Goal: Use online tool/utility: Utilize a website feature to perform a specific function

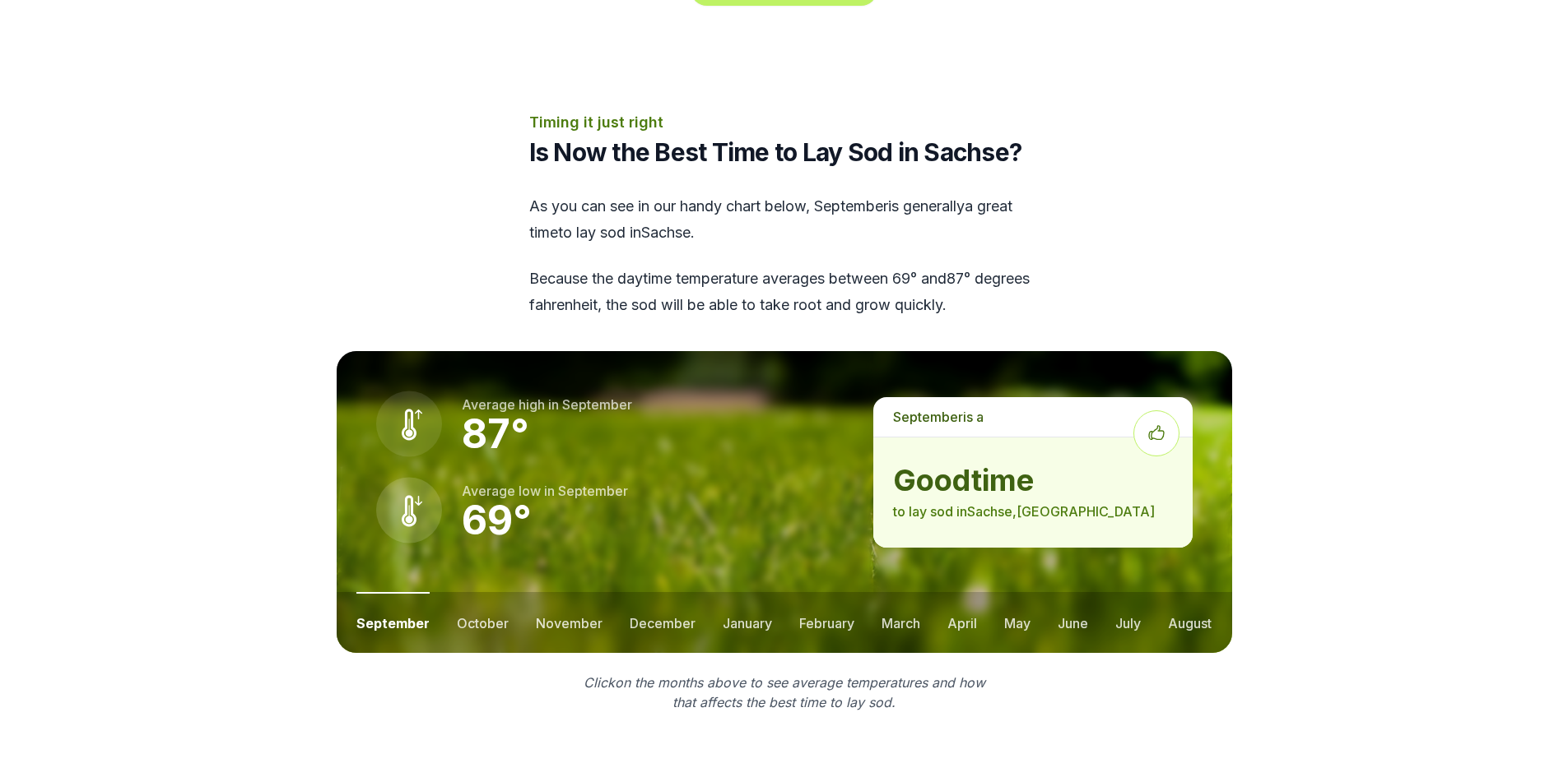
scroll to position [1974, 0]
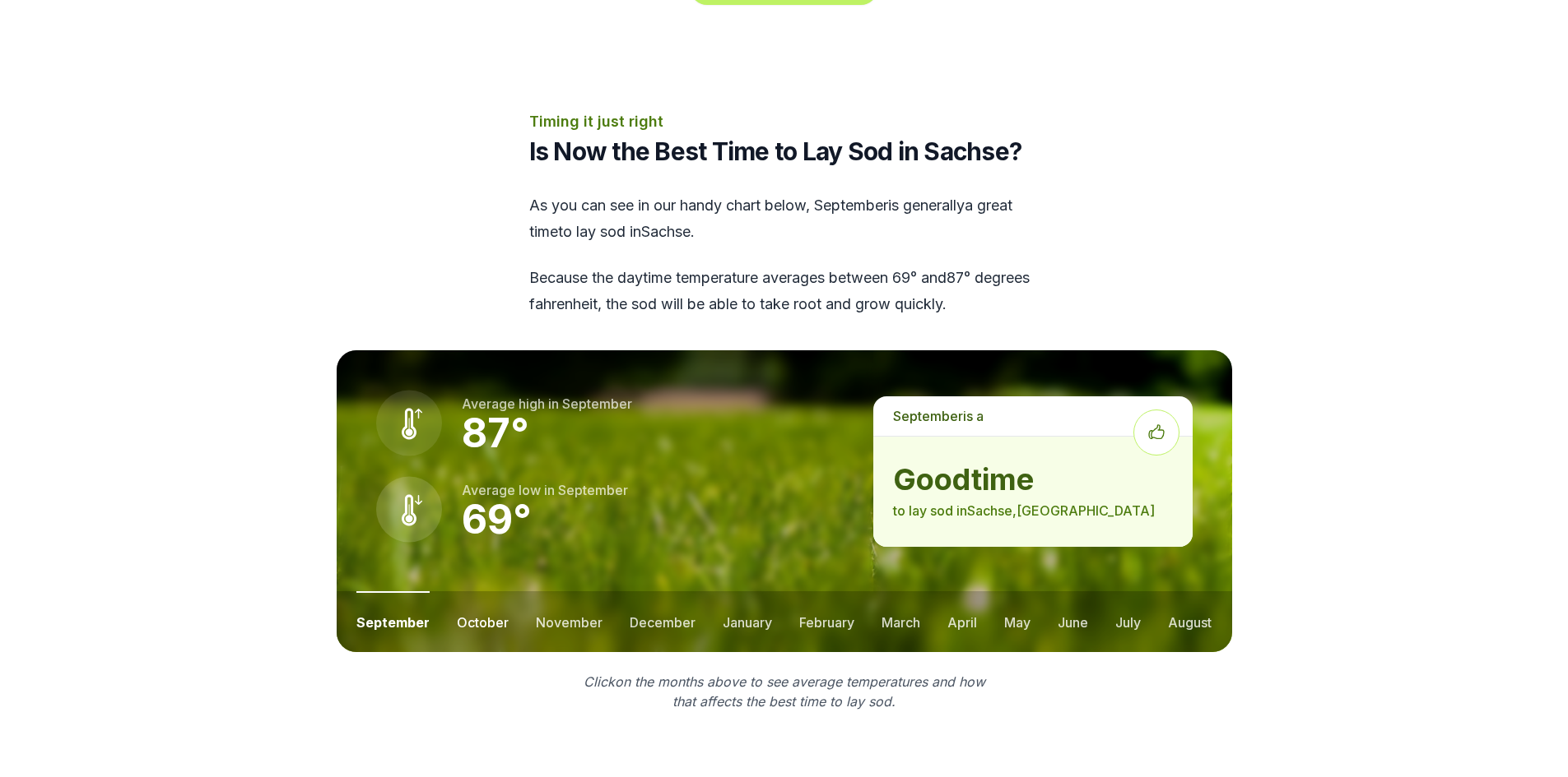
click at [498, 591] on button "october" at bounding box center [483, 621] width 52 height 61
click at [552, 591] on button "november" at bounding box center [568, 621] width 67 height 61
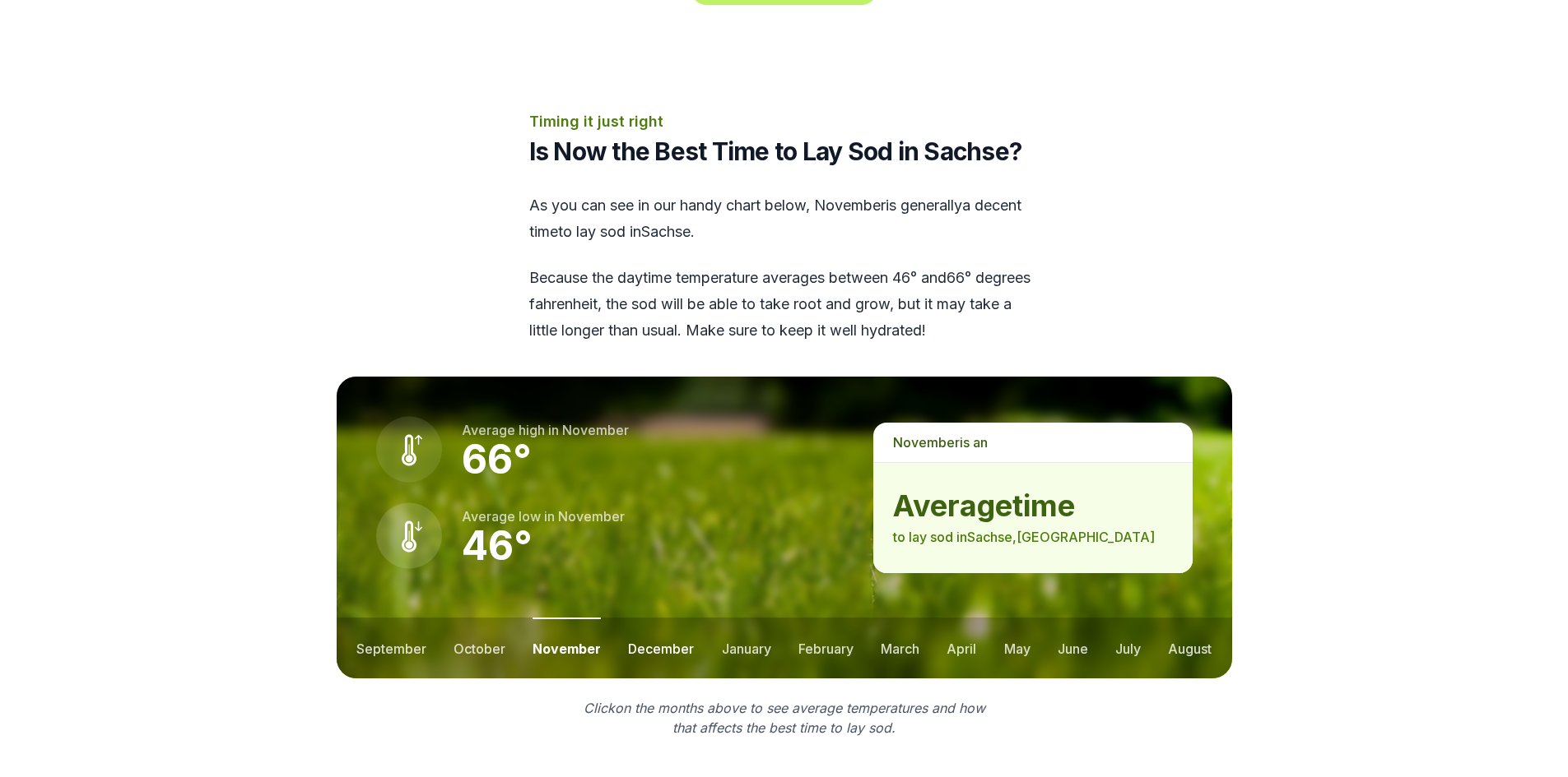
click at [650, 617] on button "december" at bounding box center [661, 647] width 66 height 61
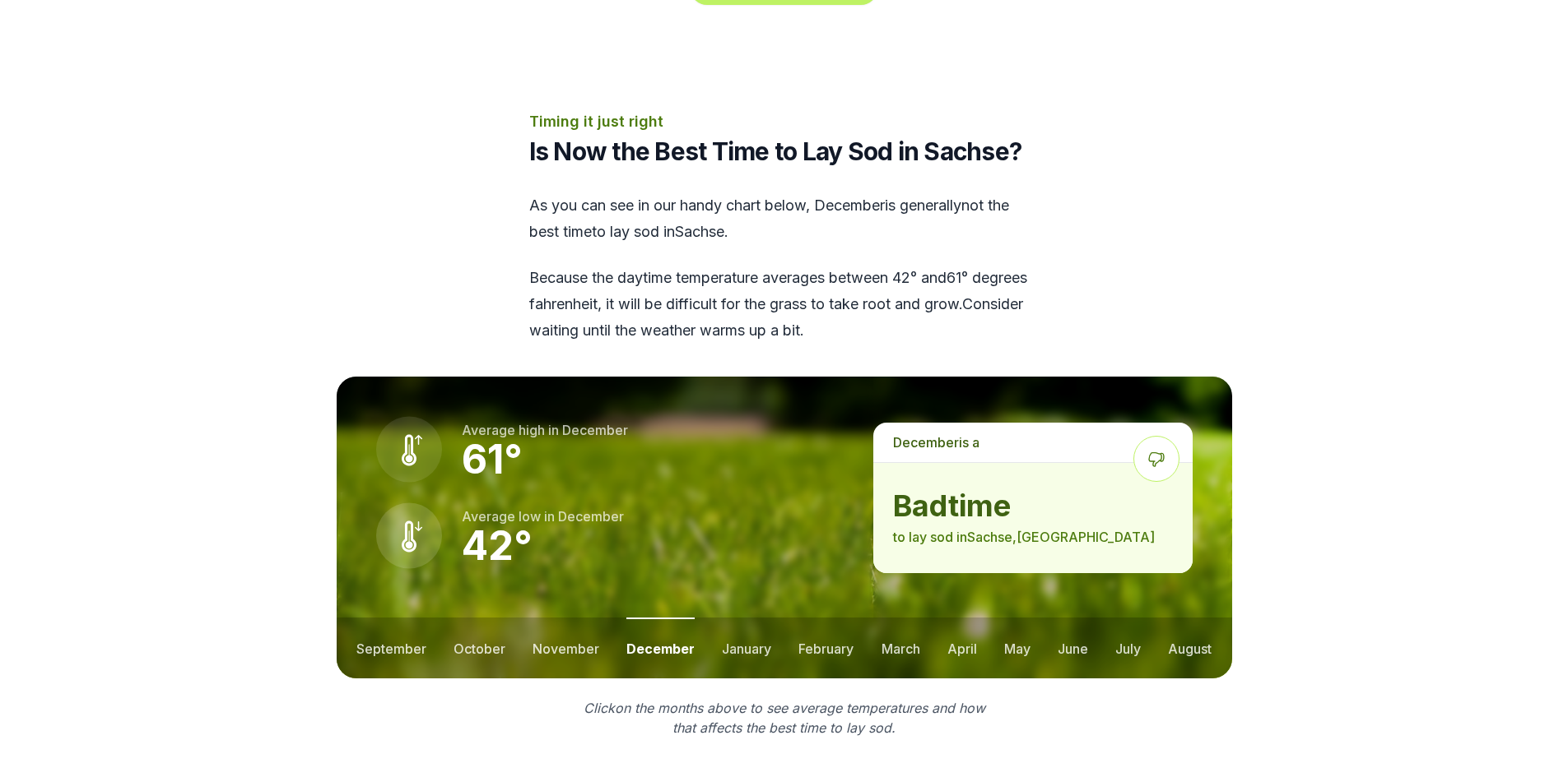
drag, startPoint x: 706, startPoint y: 572, endPoint x: 714, endPoint y: 571, distance: 8.1
click at [711, 617] on ul "september october november december january february march april may june july …" at bounding box center [784, 647] width 895 height 61
click at [732, 617] on button "january" at bounding box center [746, 647] width 49 height 61
click at [831, 617] on button "february" at bounding box center [828, 647] width 55 height 61
click at [903, 617] on button "march" at bounding box center [901, 647] width 39 height 61
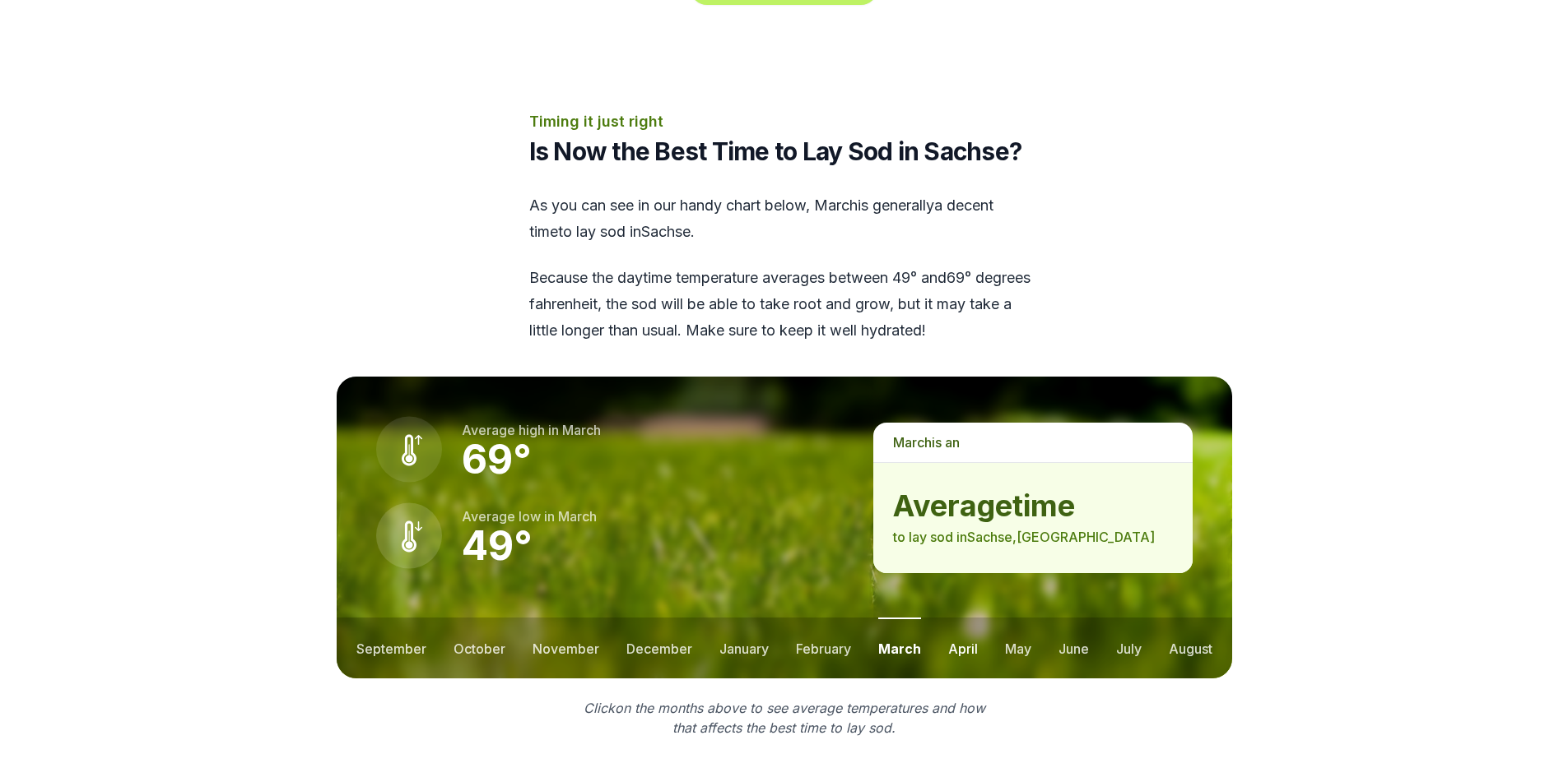
click at [972, 617] on button "april" at bounding box center [962, 647] width 30 height 61
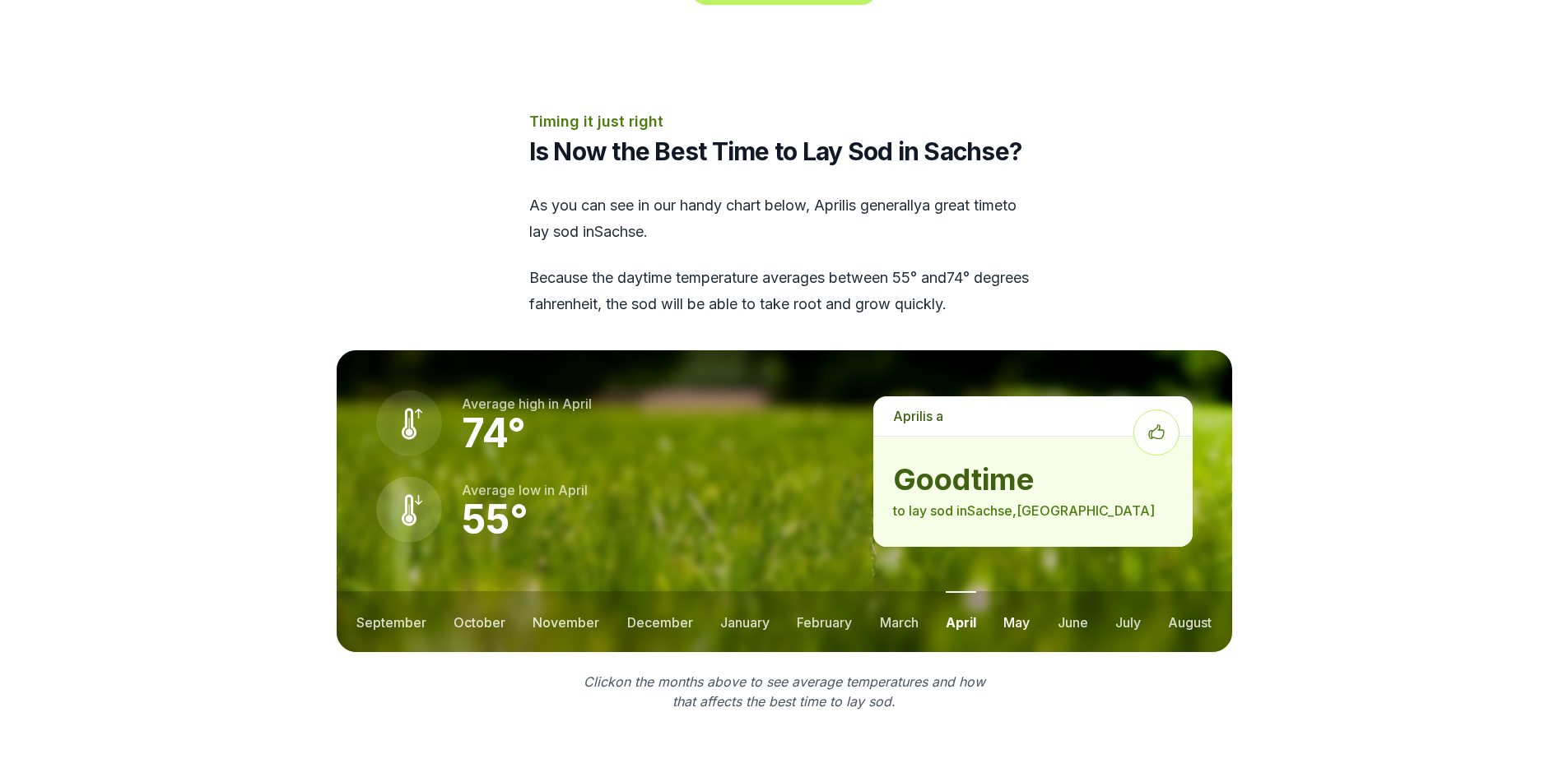
click at [1010, 591] on button "may" at bounding box center [1015, 621] width 26 height 61
click at [403, 591] on button "september" at bounding box center [391, 621] width 70 height 61
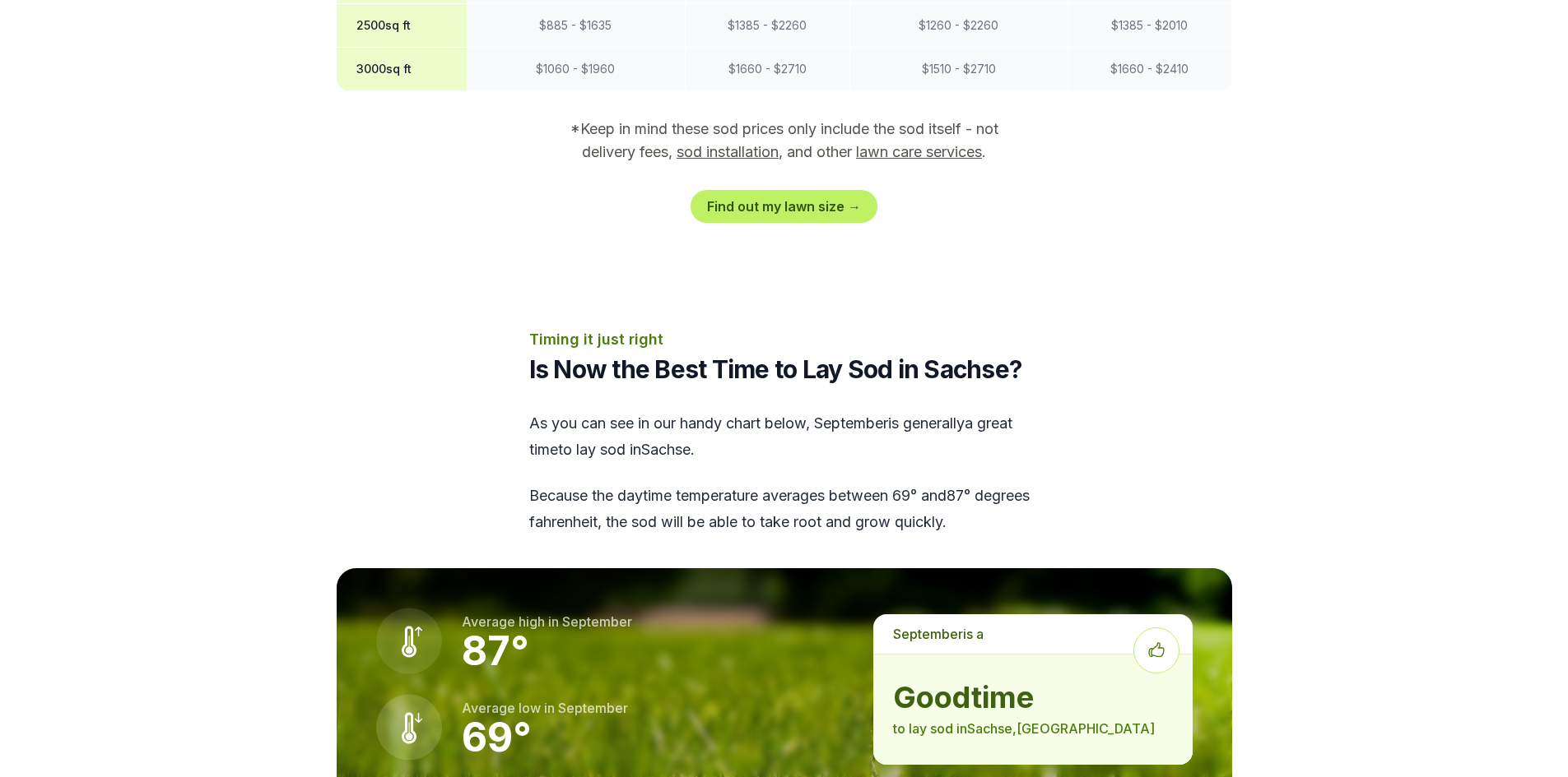
scroll to position [1480, 0]
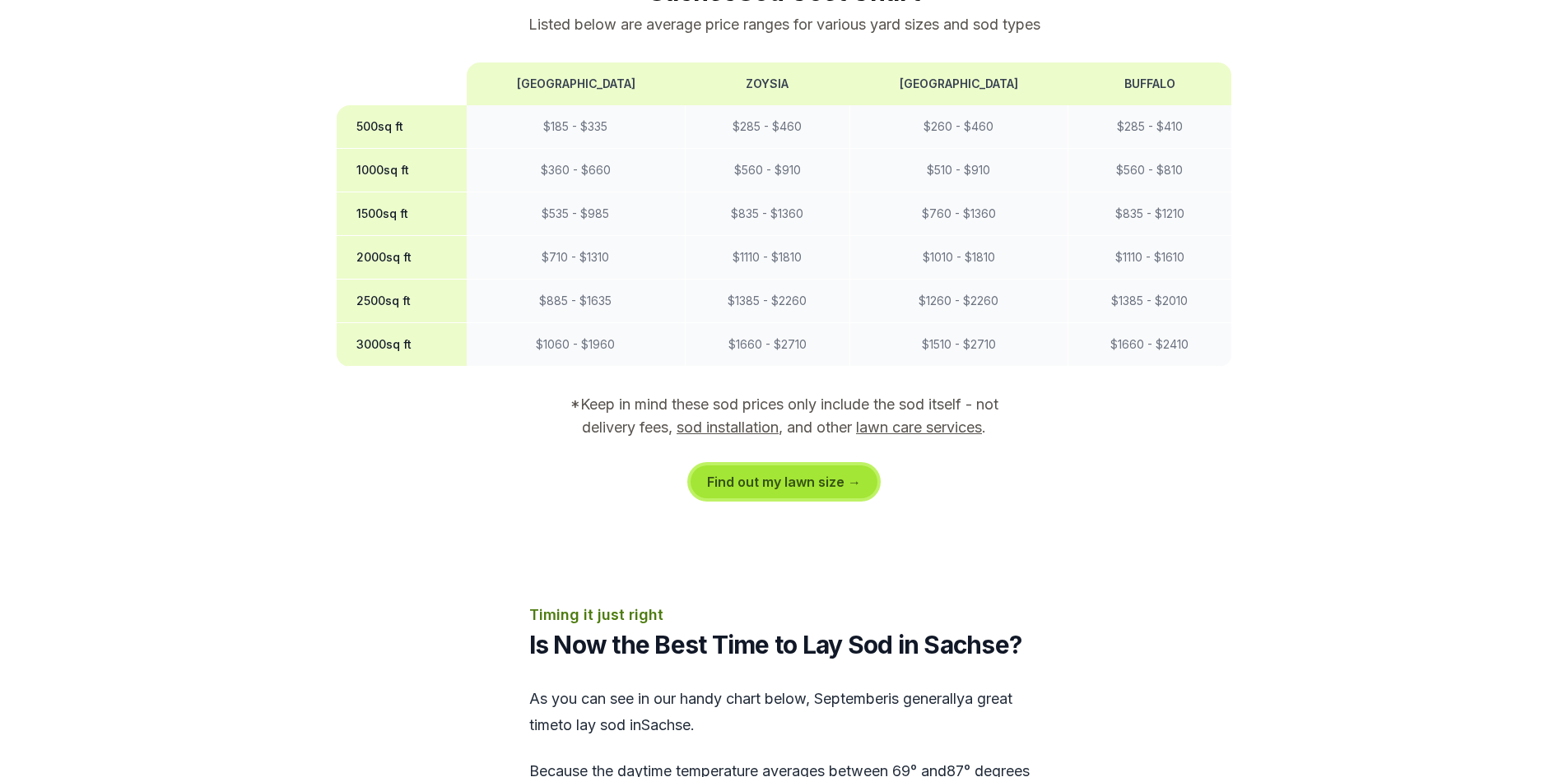
click at [818, 465] on link "Find out my lawn size →" at bounding box center [783, 482] width 187 height 33
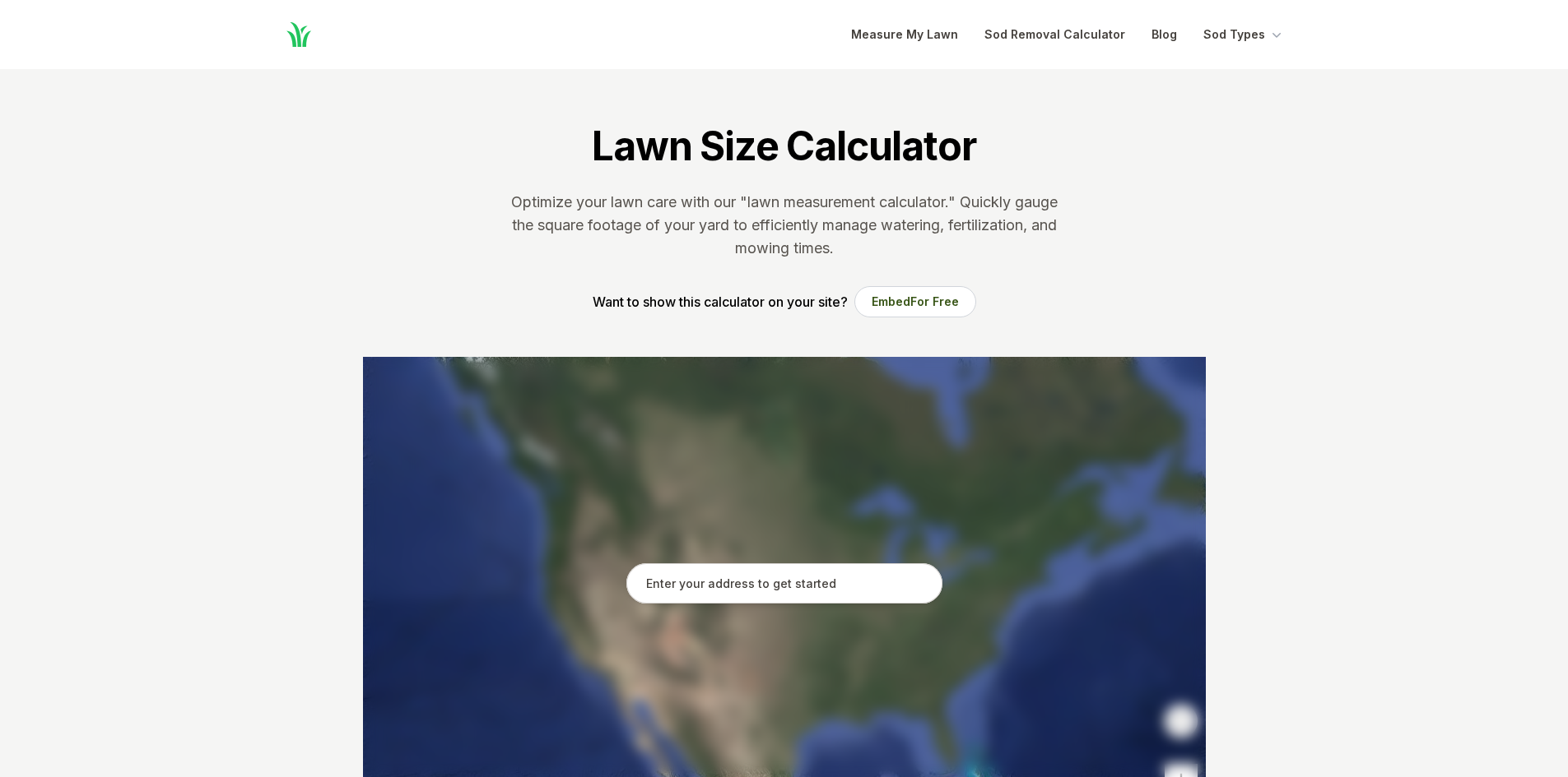
click at [770, 578] on input "text" at bounding box center [784, 583] width 316 height 42
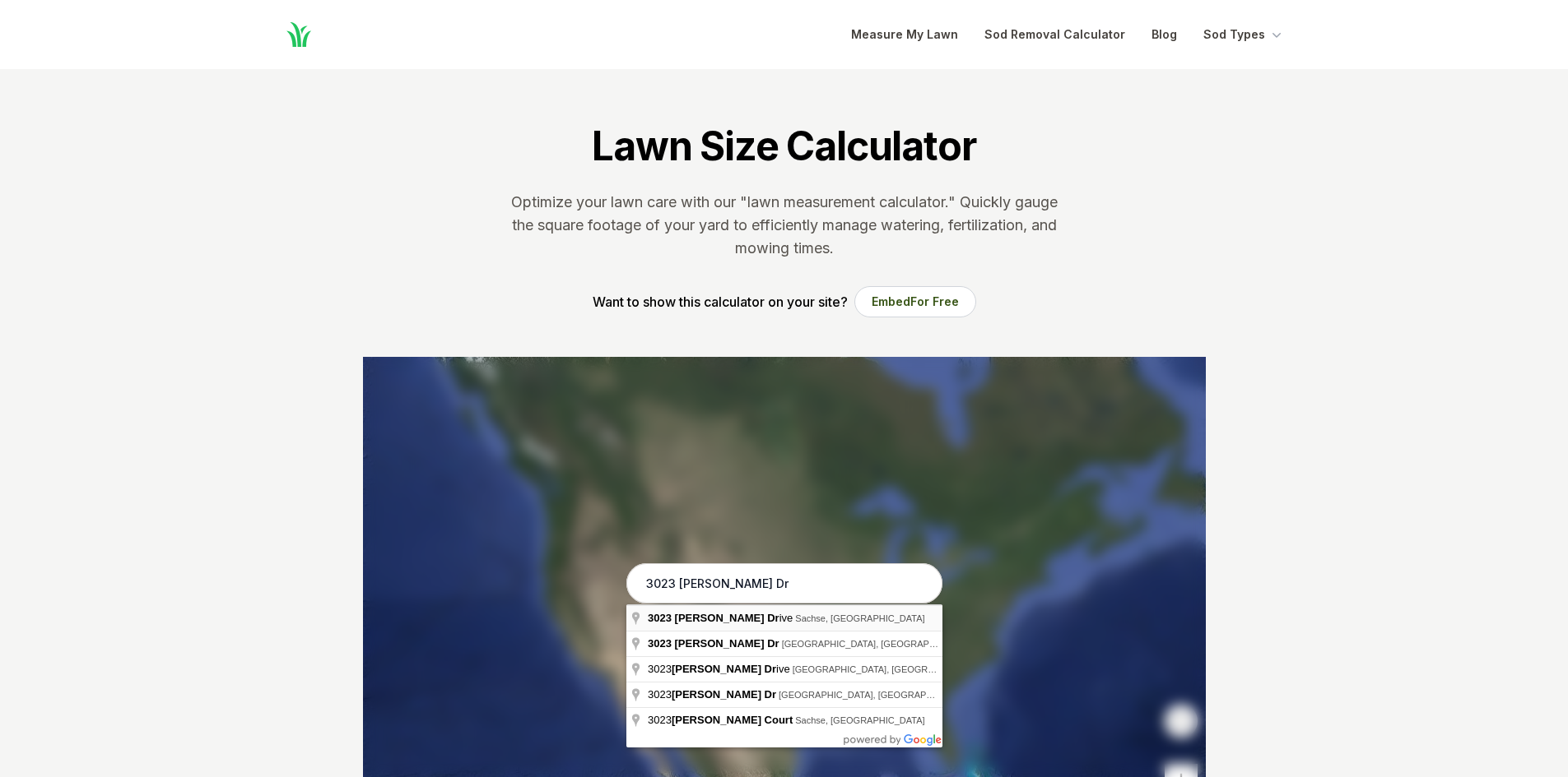
type input "[STREET_ADDRESS][PERSON_NAME]"
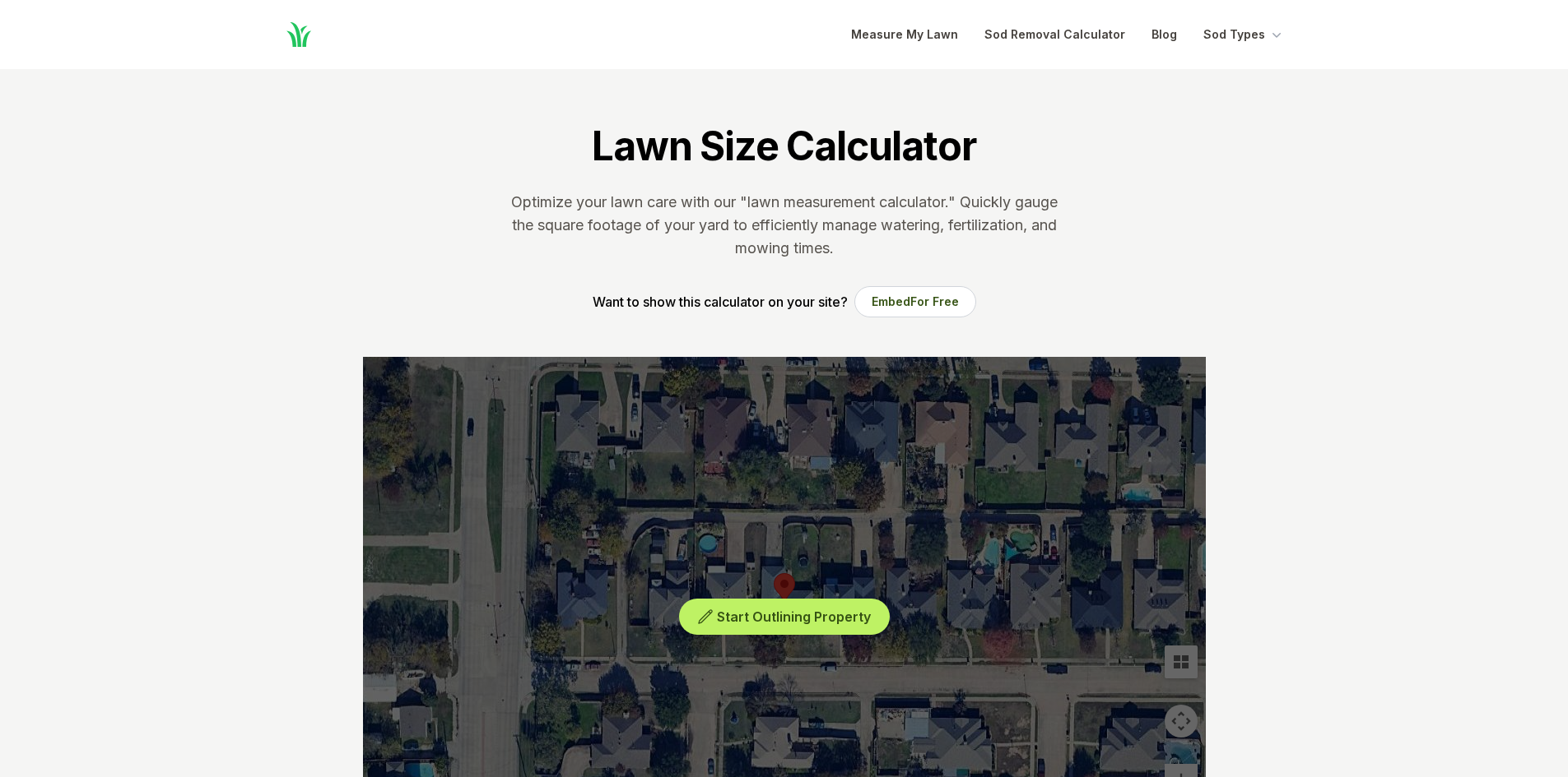
drag, startPoint x: 1459, startPoint y: 661, endPoint x: 1474, endPoint y: 535, distance: 126.9
click at [791, 625] on button "Start Outlining Property" at bounding box center [784, 617] width 211 height 37
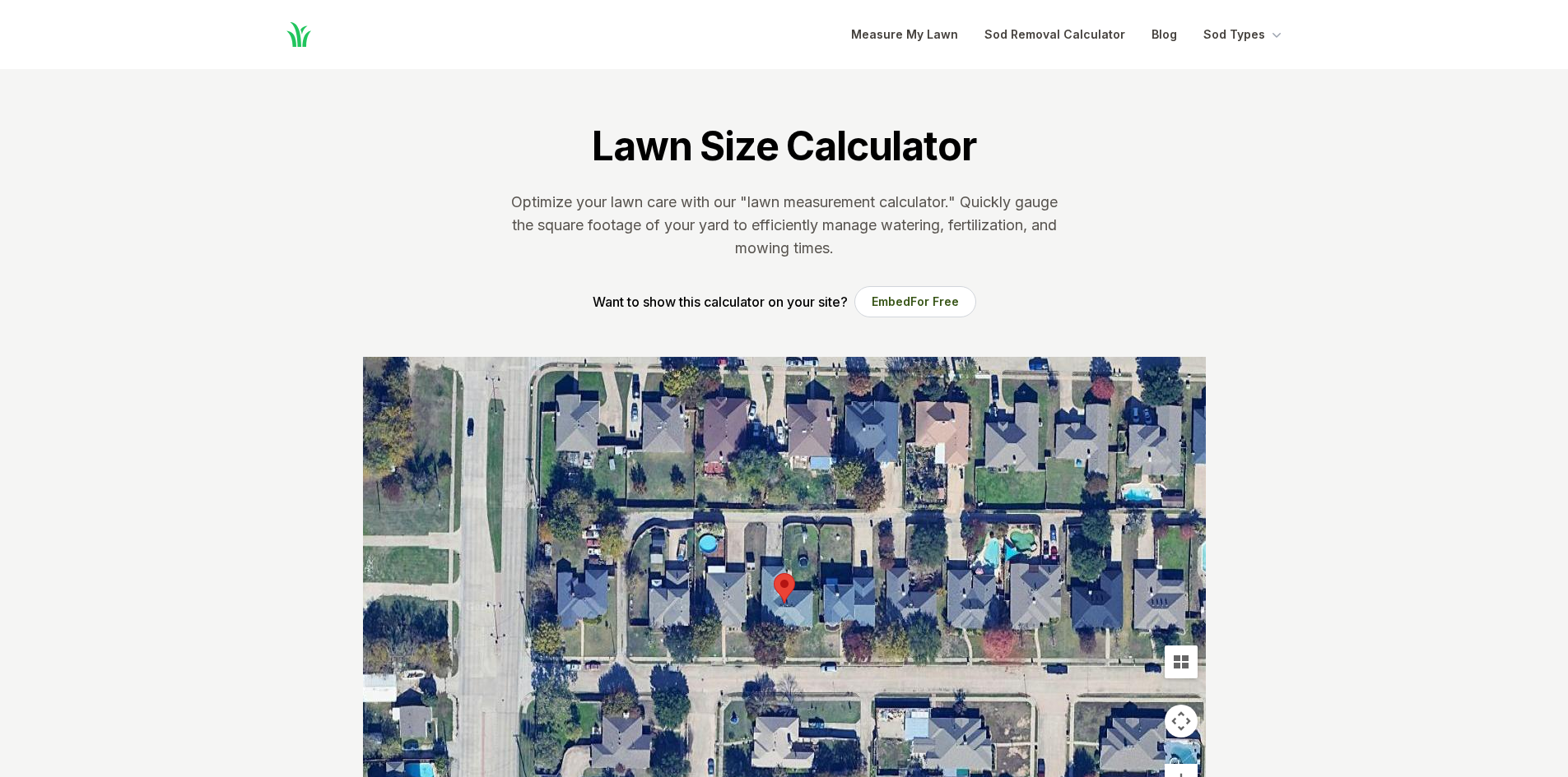
click at [752, 629] on div at bounding box center [784, 604] width 843 height 493
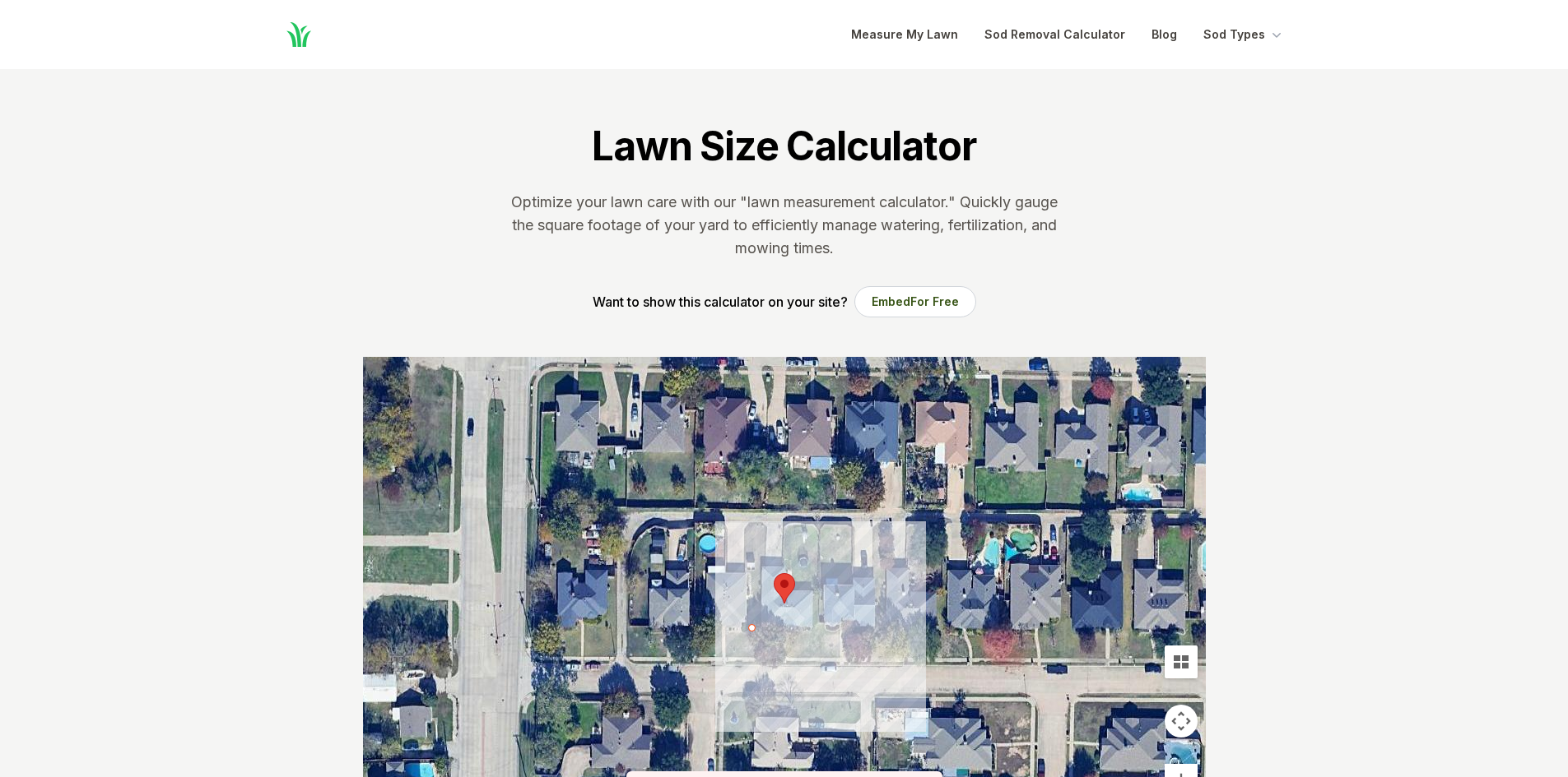
click at [753, 658] on div at bounding box center [784, 604] width 843 height 493
click at [821, 659] on div at bounding box center [784, 604] width 843 height 493
click at [820, 629] on div at bounding box center [784, 604] width 843 height 493
click at [755, 625] on div at bounding box center [784, 604] width 843 height 493
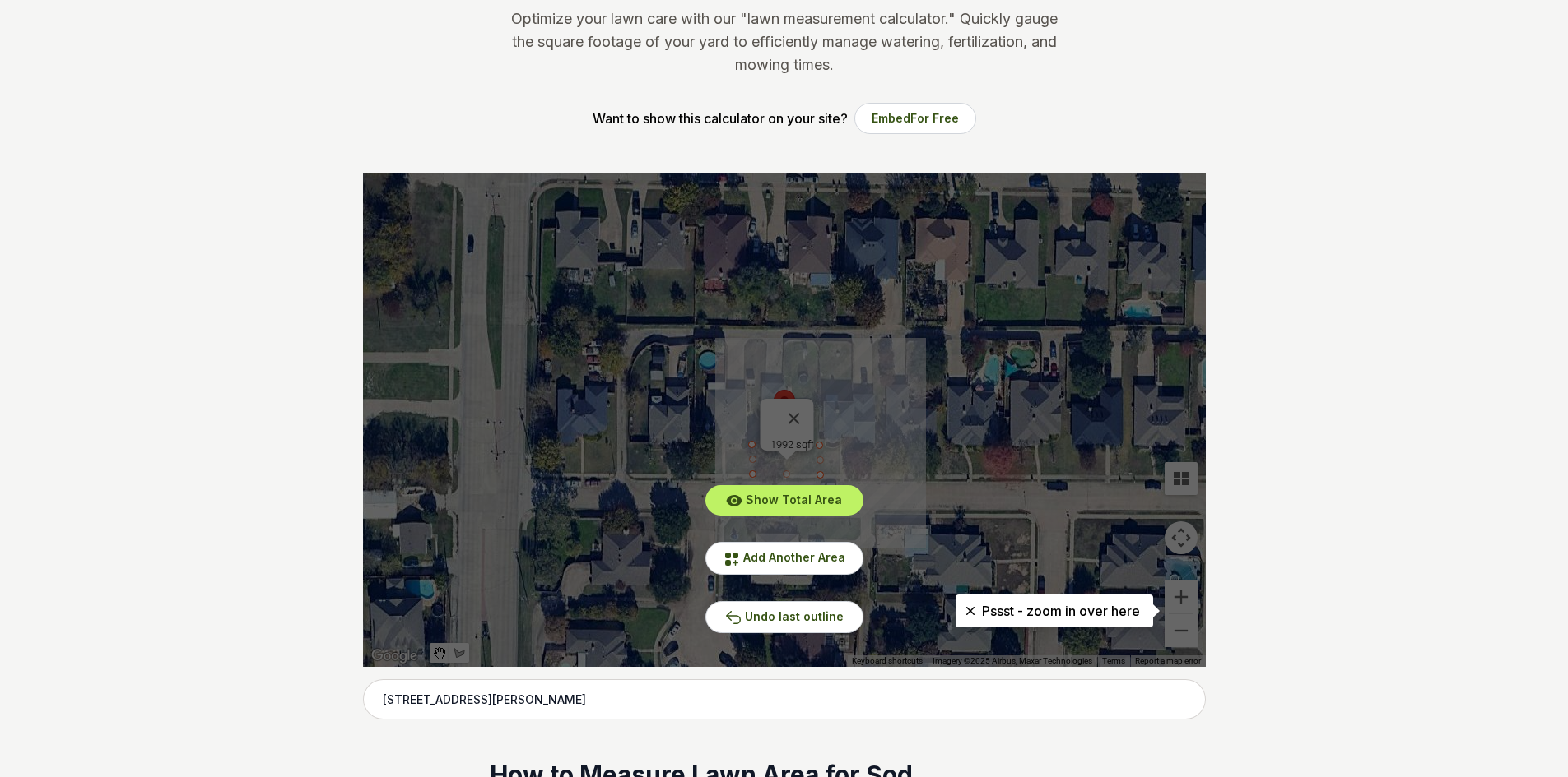
scroll to position [370, 0]
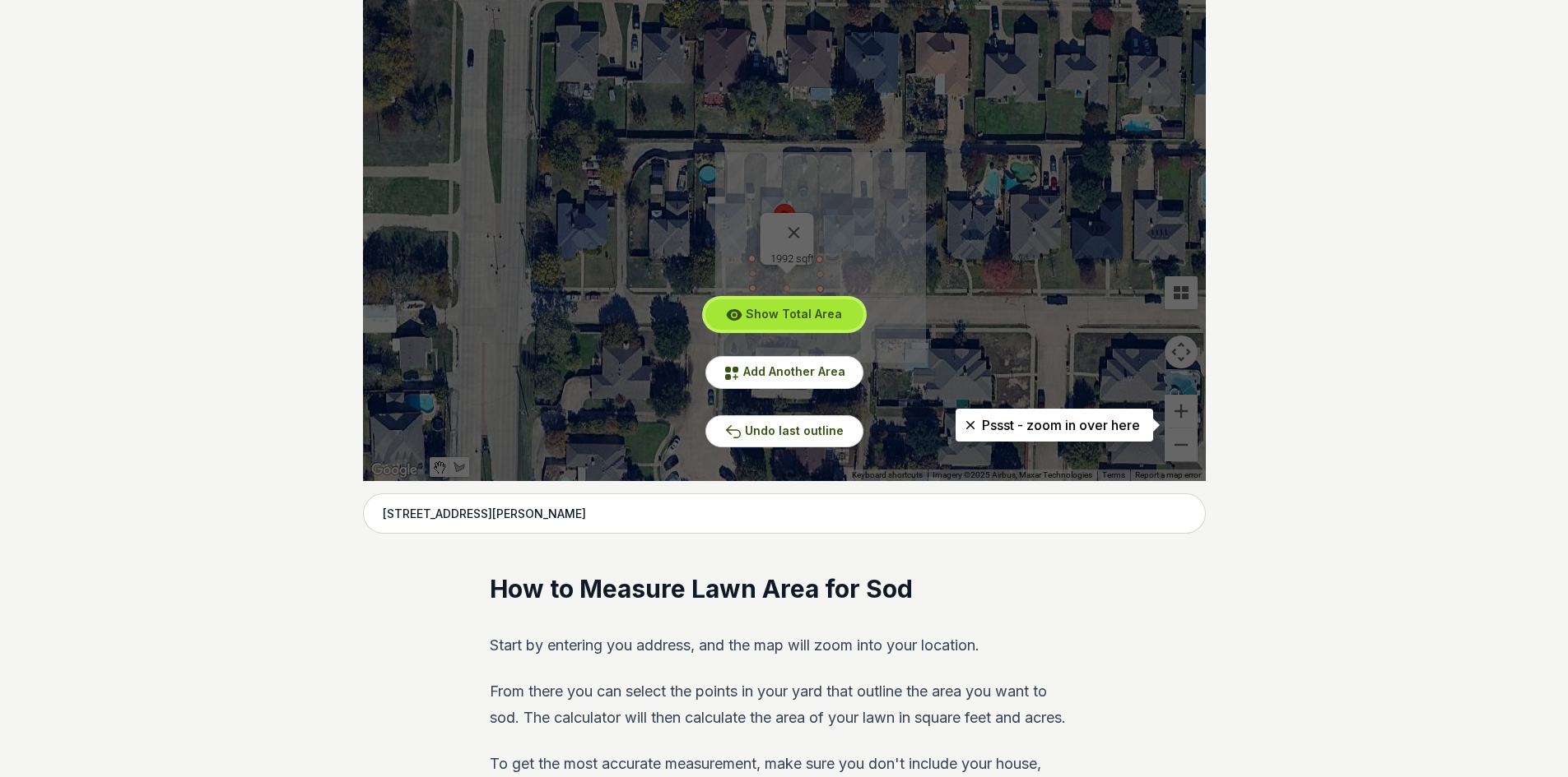
click at [767, 323] on button "Show Total Area" at bounding box center [784, 314] width 158 height 30
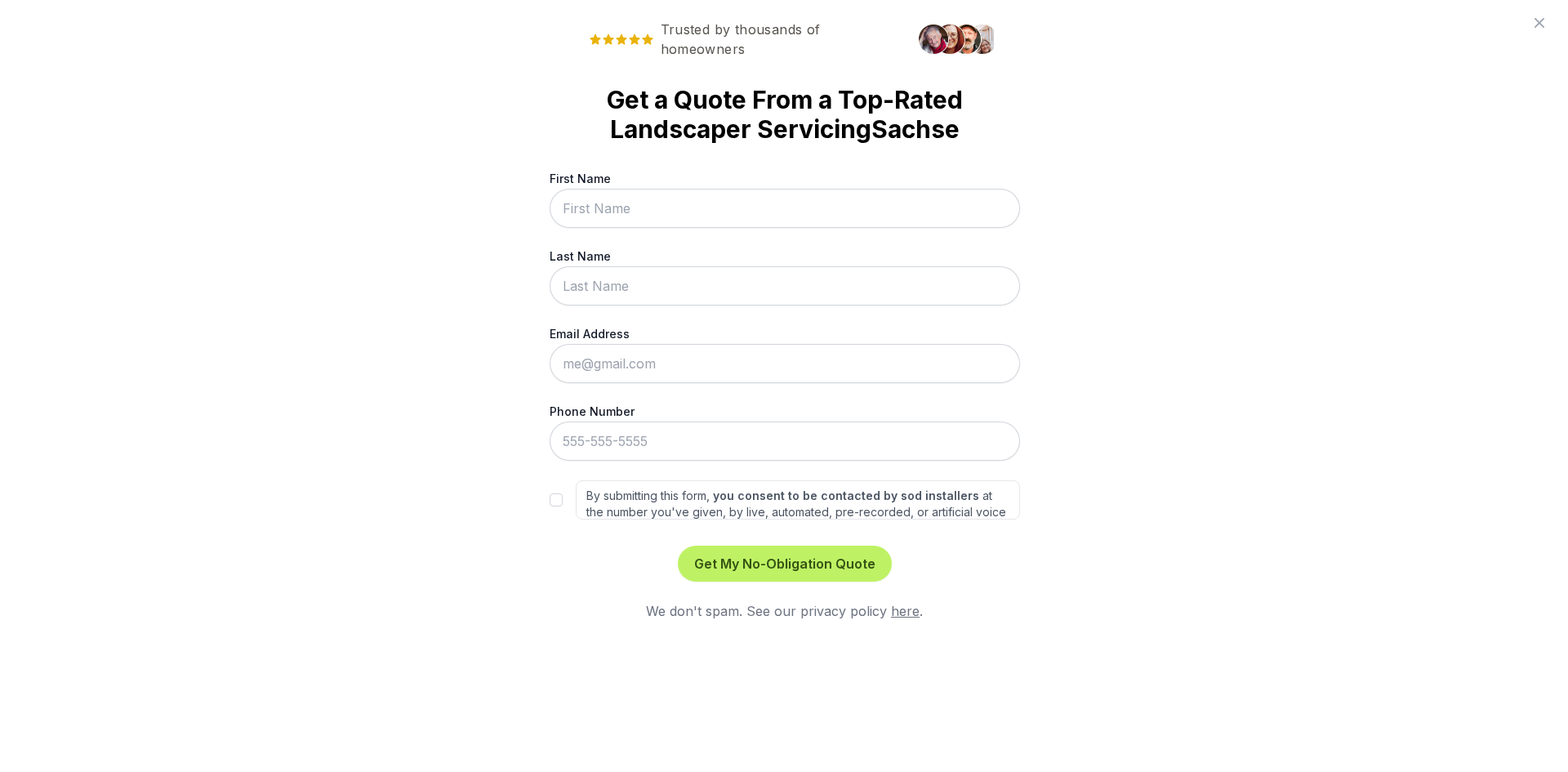
scroll to position [0, 0]
